Goal: Task Accomplishment & Management: Manage account settings

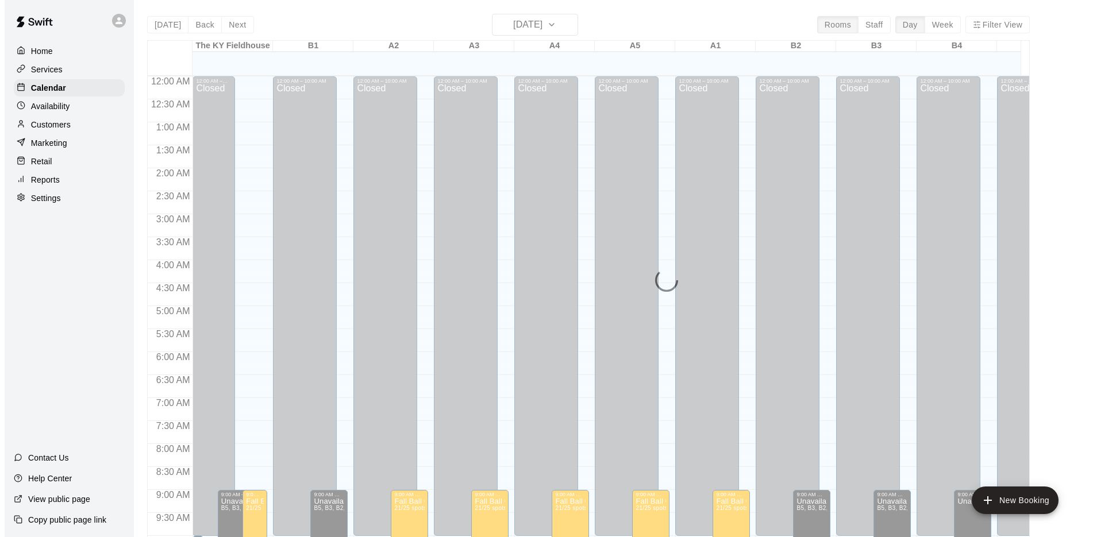
scroll to position [391, 0]
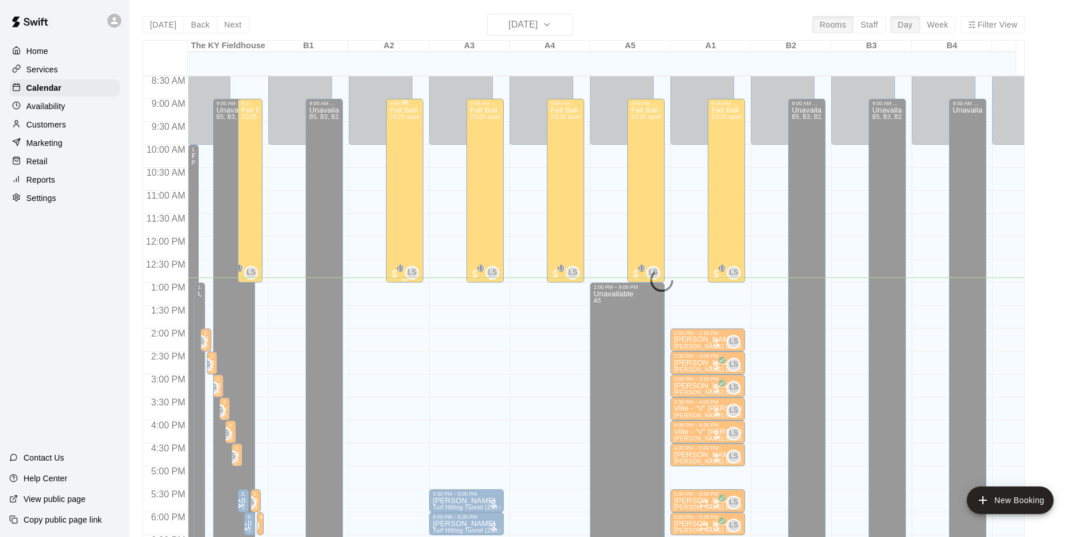
click at [398, 175] on div "Fall Ball Camp 21/25 spots" at bounding box center [404, 374] width 30 height 537
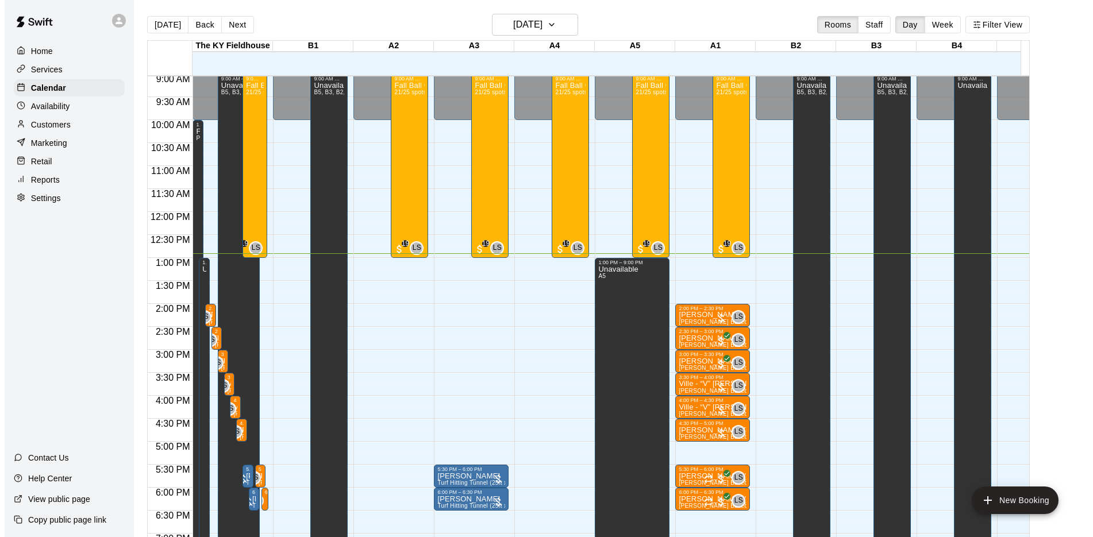
scroll to position [376, 0]
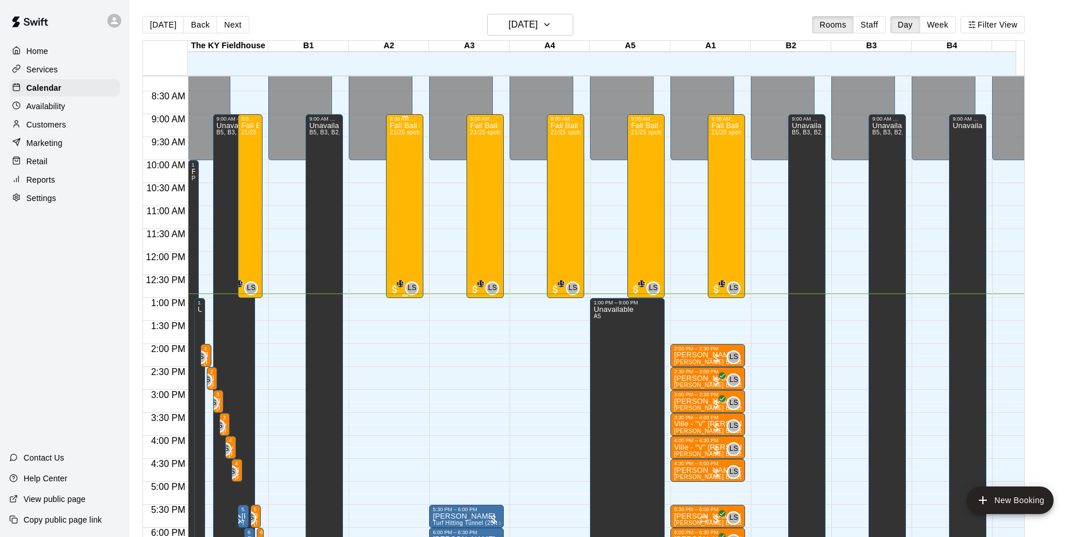
click at [404, 204] on div "Fall Ball Camp 21/25 spots" at bounding box center [404, 390] width 30 height 537
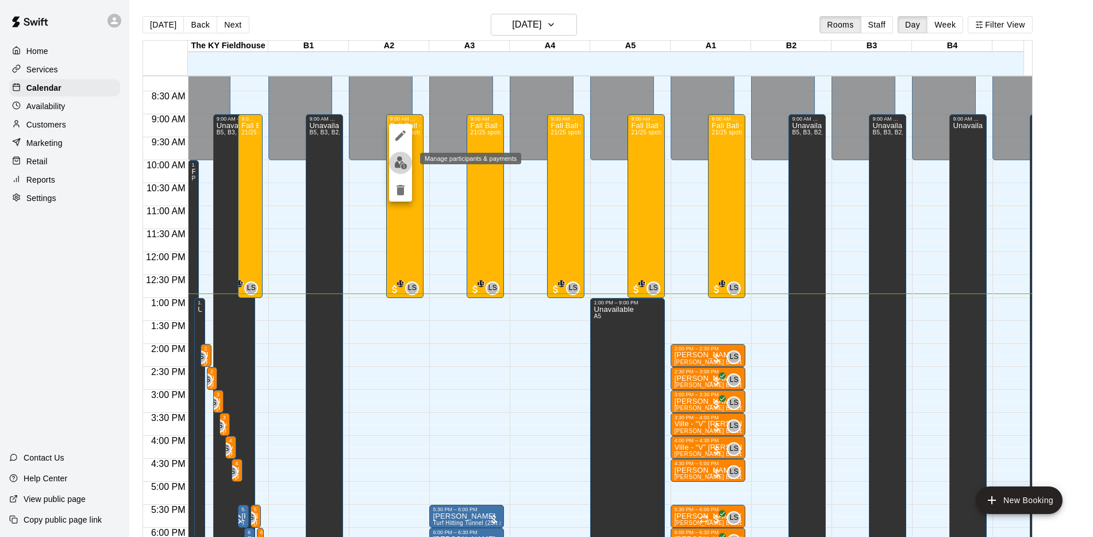
click at [407, 161] on img "edit" at bounding box center [400, 162] width 13 height 13
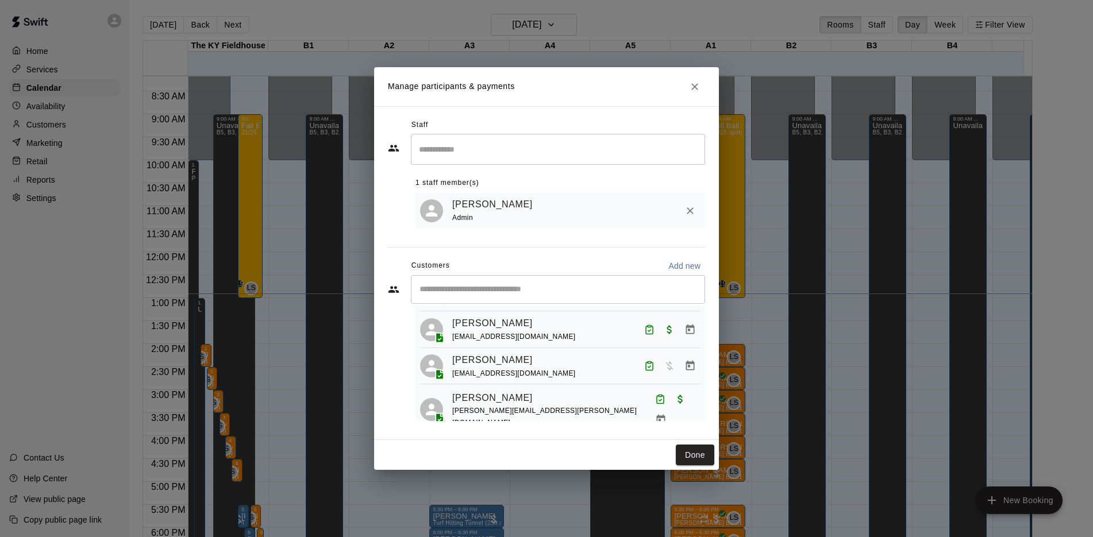
scroll to position [480, 0]
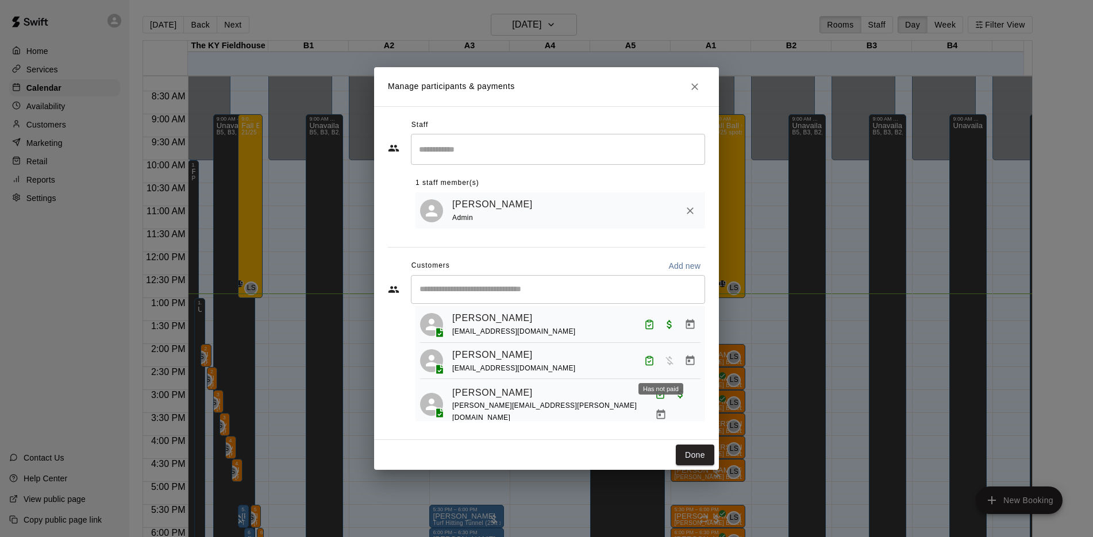
click at [659, 365] on span "Has not paid" at bounding box center [669, 360] width 21 height 10
click at [661, 376] on div "Has not paid" at bounding box center [660, 385] width 47 height 21
click at [686, 365] on icon "Manage bookings & payment" at bounding box center [690, 361] width 9 height 10
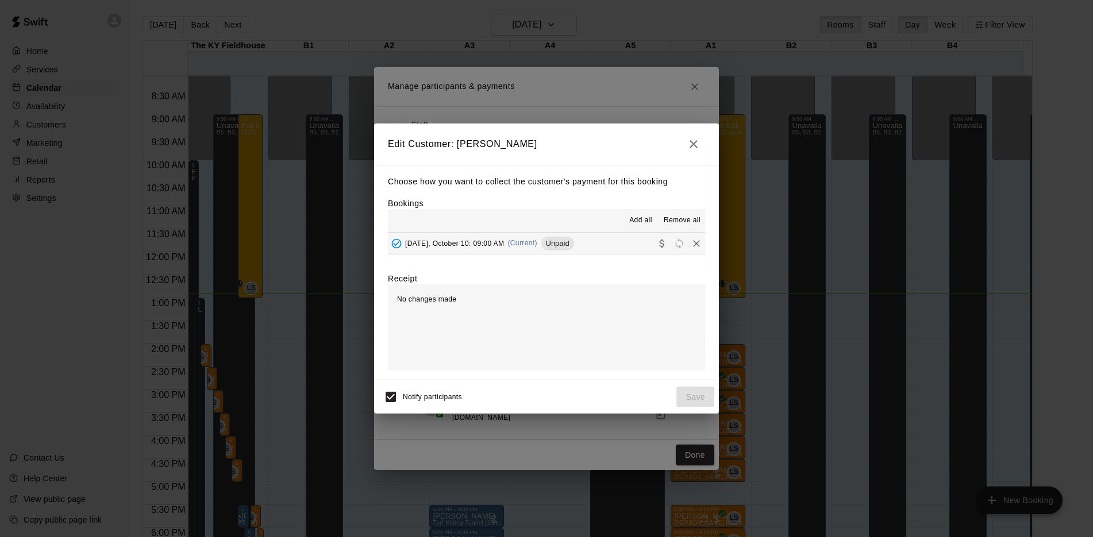
click at [647, 231] on div "Add all Remove all" at bounding box center [546, 220] width 317 height 23
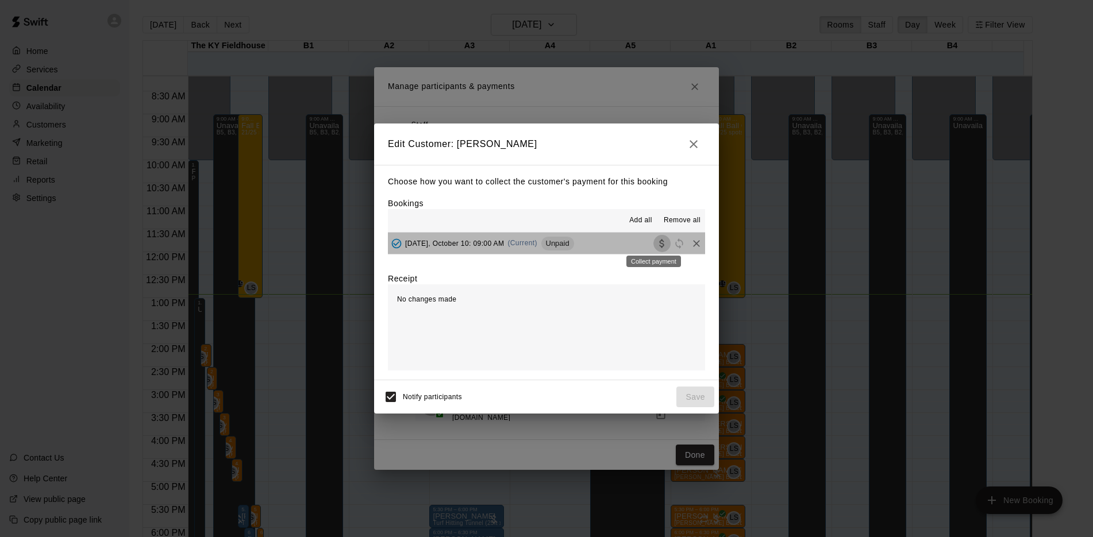
click at [656, 240] on icon "Collect payment" at bounding box center [661, 243] width 11 height 11
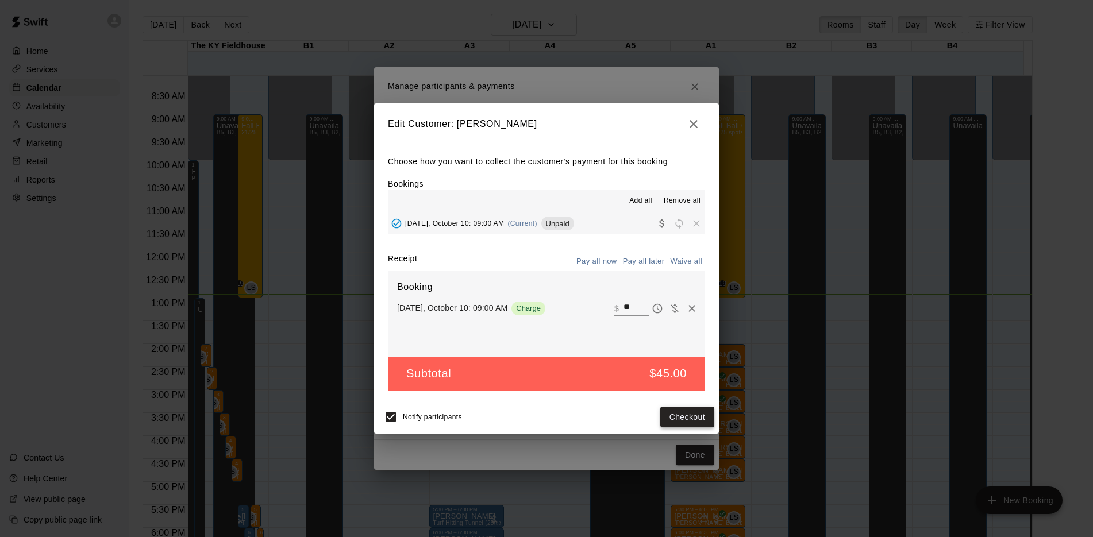
click at [685, 417] on button "Checkout" at bounding box center [687, 417] width 54 height 21
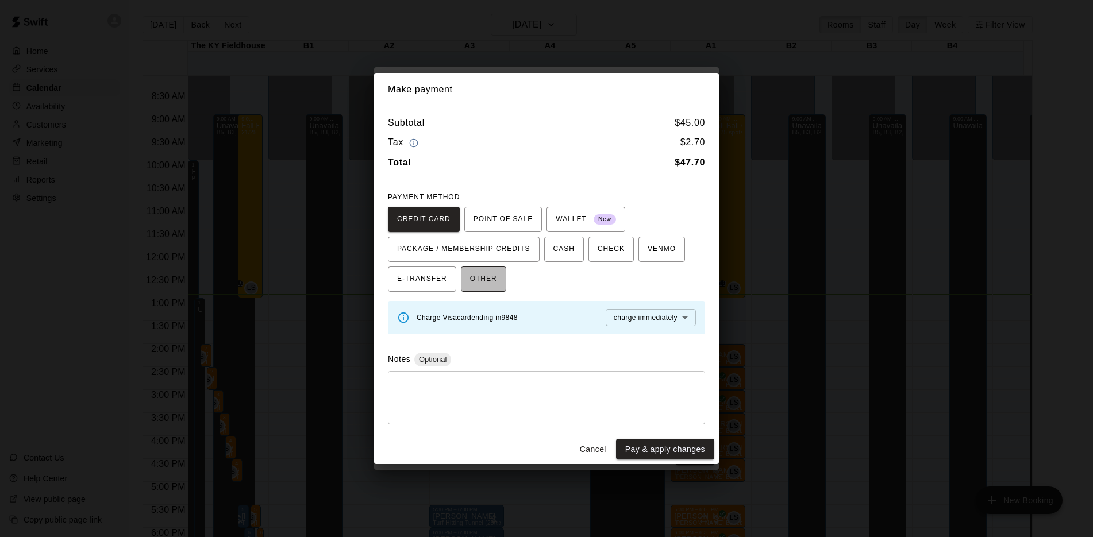
click at [491, 280] on span "OTHER" at bounding box center [483, 279] width 27 height 18
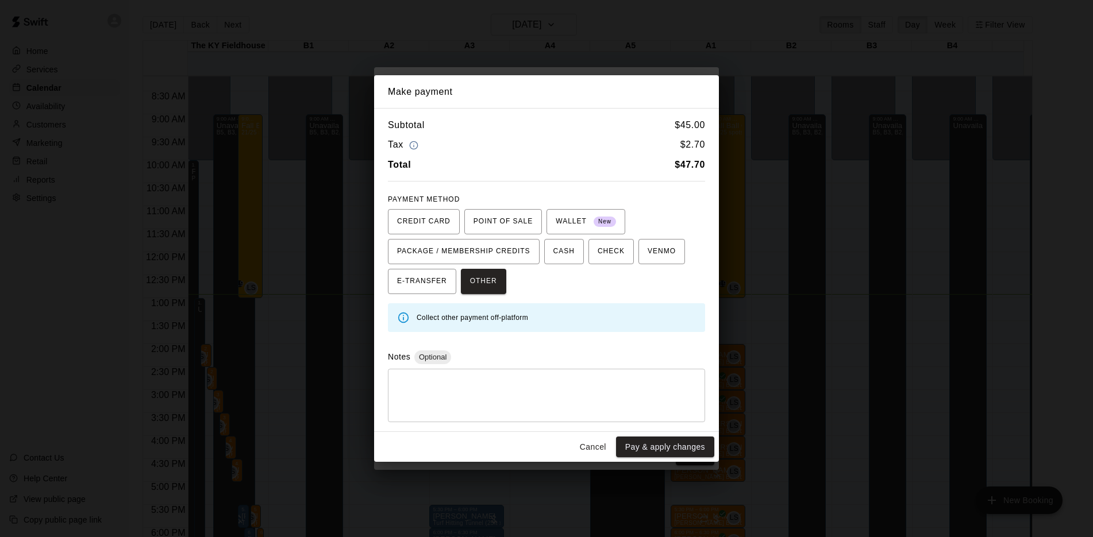
click at [494, 388] on textarea at bounding box center [546, 395] width 301 height 34
type textarea "***"
click at [664, 451] on button "Pay & apply changes" at bounding box center [665, 447] width 98 height 21
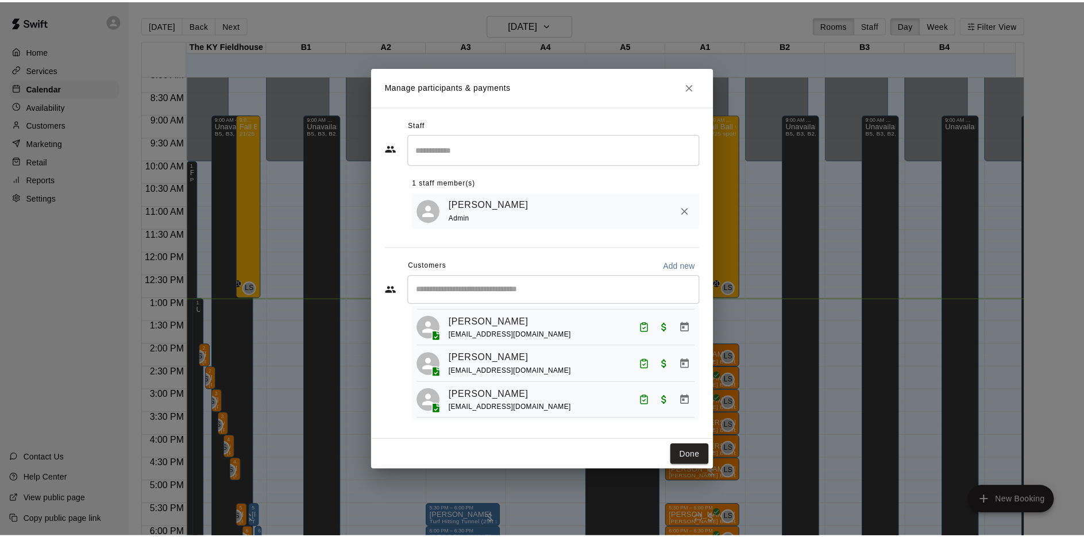
scroll to position [0, 0]
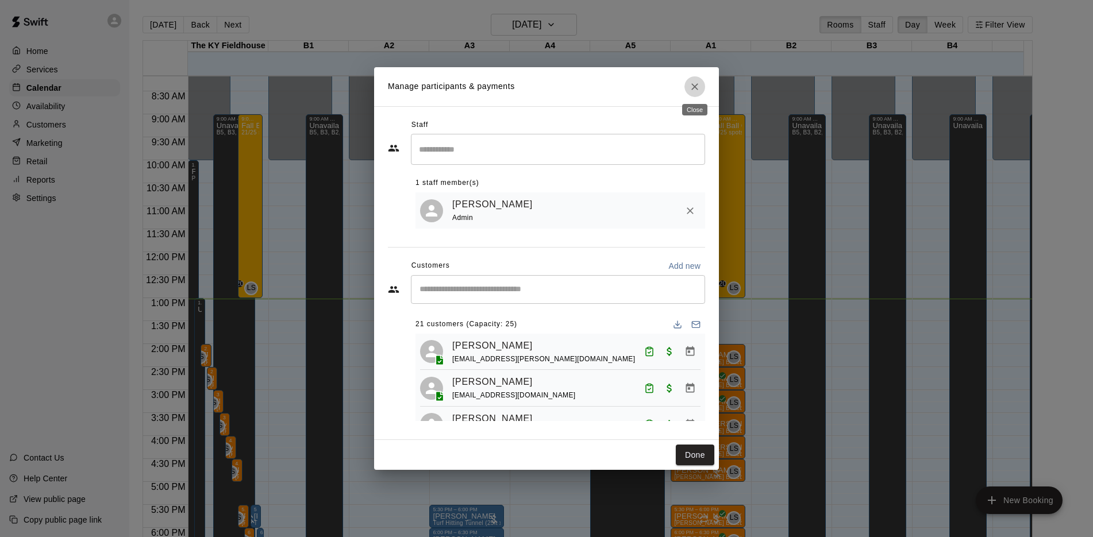
click at [695, 88] on icon "Close" at bounding box center [694, 86] width 11 height 11
